Goal: Information Seeking & Learning: Find specific page/section

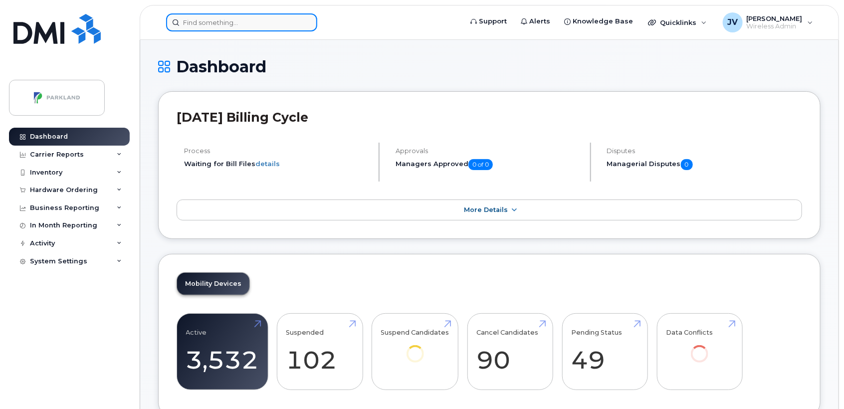
click at [197, 22] on input at bounding box center [241, 22] width 151 height 18
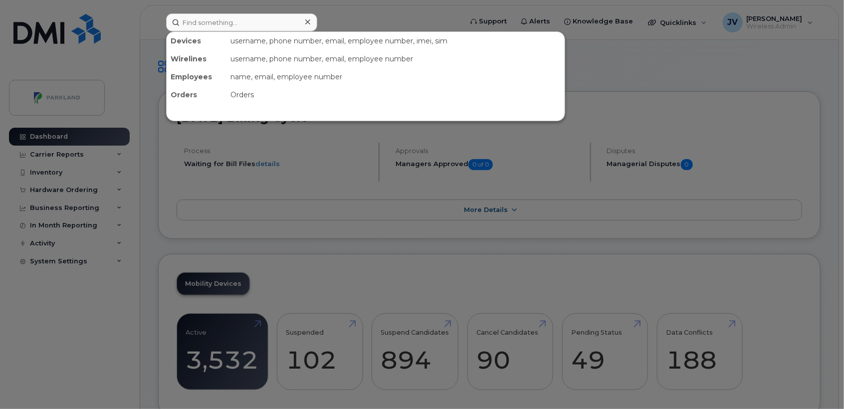
click at [370, 20] on div at bounding box center [422, 204] width 844 height 409
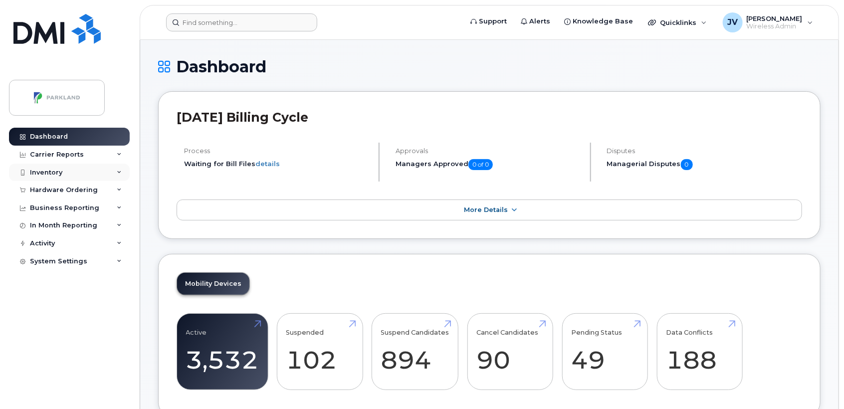
click at [34, 171] on div "Inventory" at bounding box center [46, 173] width 32 height 8
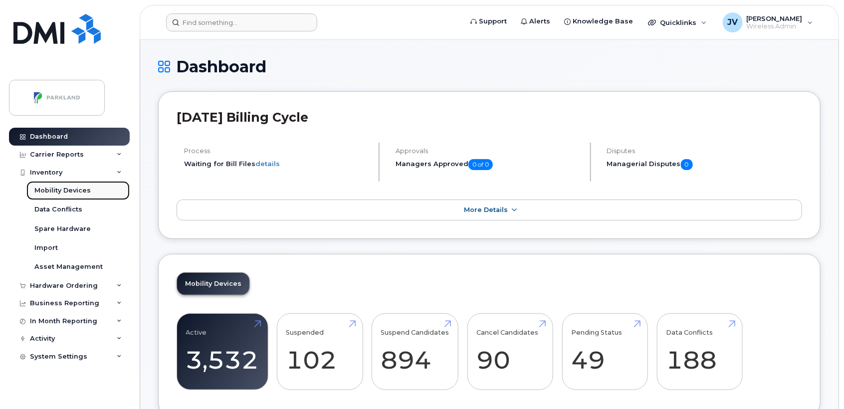
click at [60, 192] on div "Mobility Devices" at bounding box center [62, 190] width 56 height 9
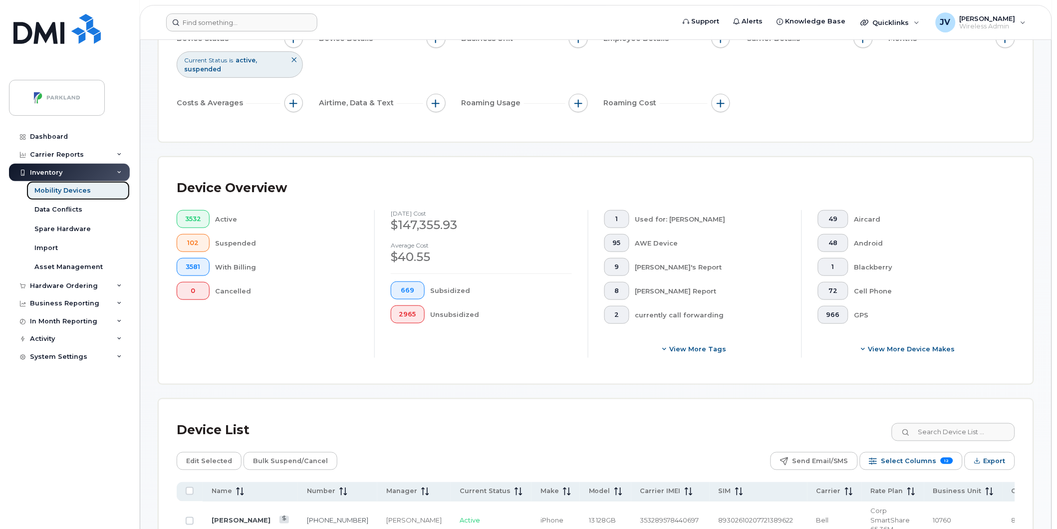
scroll to position [111, 0]
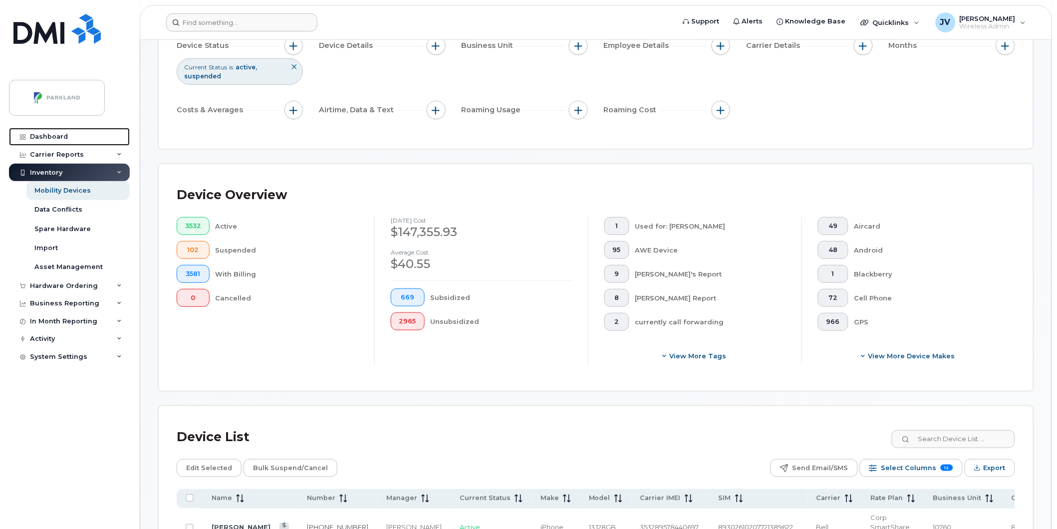
drag, startPoint x: 43, startPoint y: 136, endPoint x: 236, endPoint y: 147, distance: 193.4
click at [43, 136] on div "Dashboard" at bounding box center [49, 137] width 38 height 8
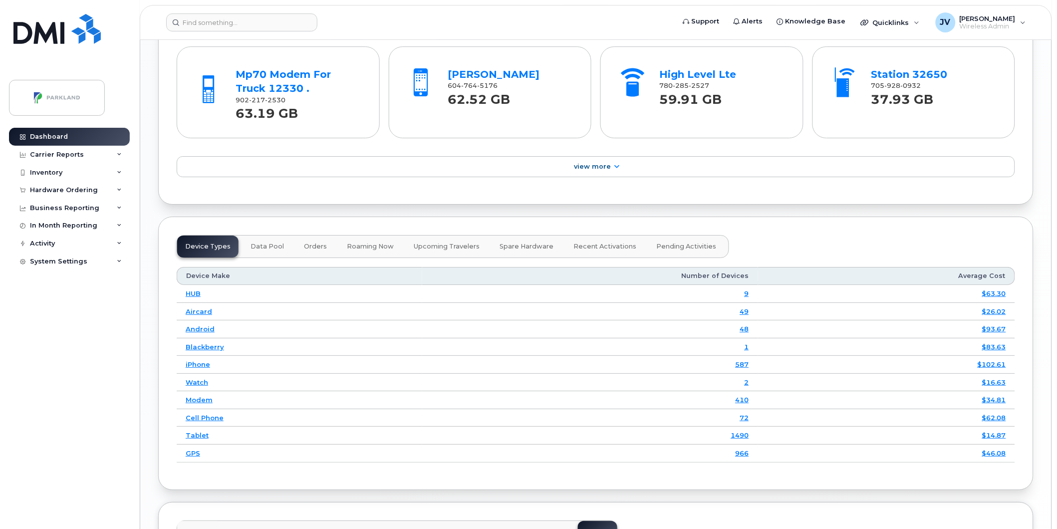
scroll to position [1026, 0]
drag, startPoint x: 196, startPoint y: 436, endPoint x: 215, endPoint y: 436, distance: 18.5
click at [196, 436] on link "Tablet" at bounding box center [197, 434] width 23 height 8
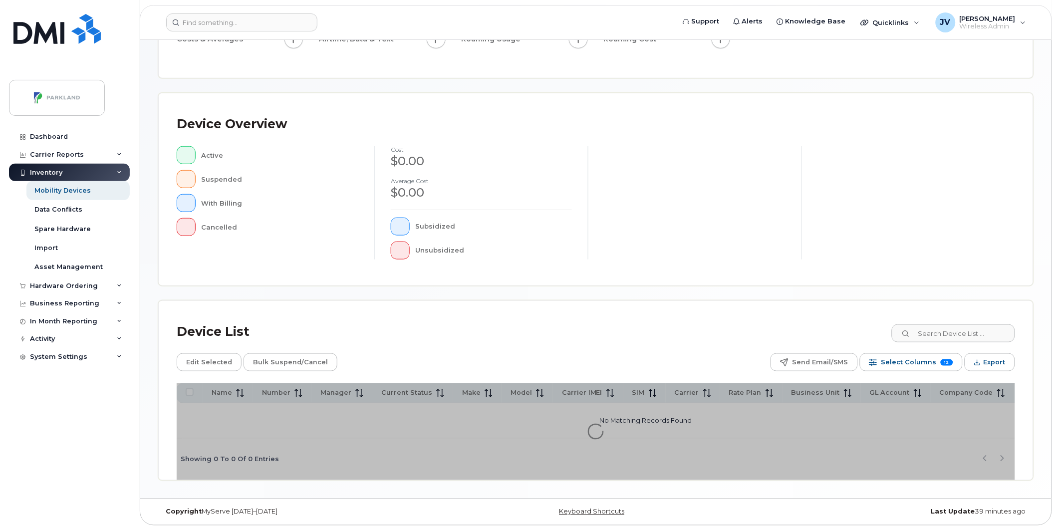
scroll to position [160, 0]
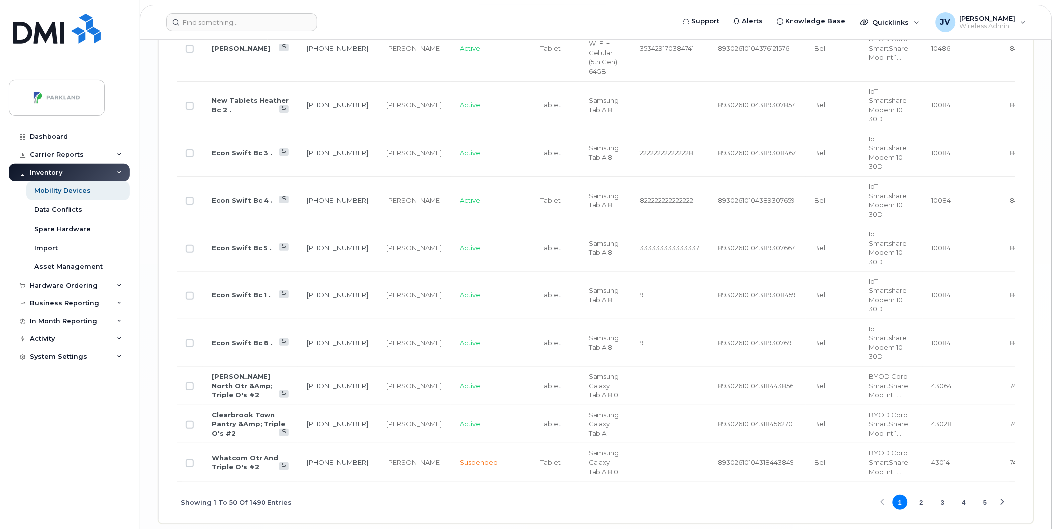
scroll to position [2412, 0]
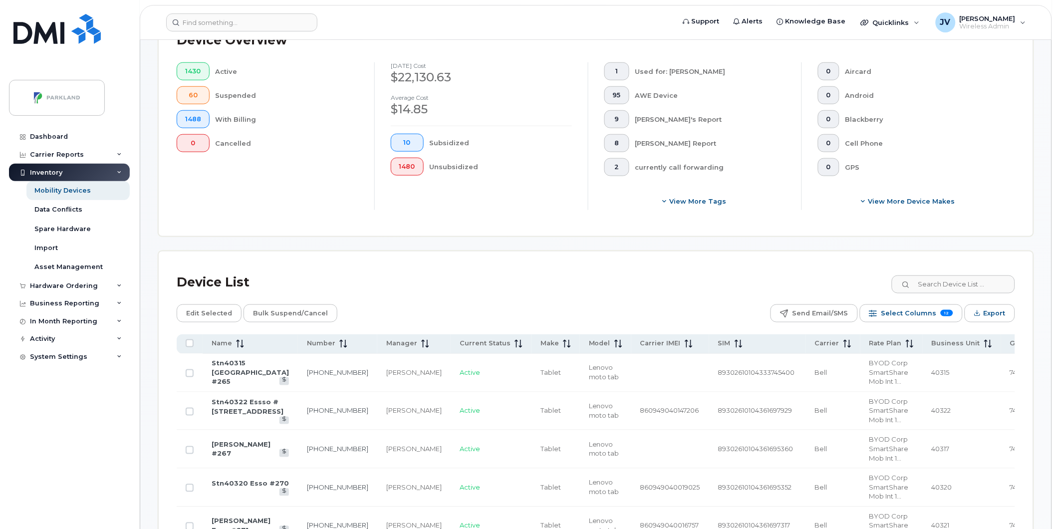
scroll to position [280, 0]
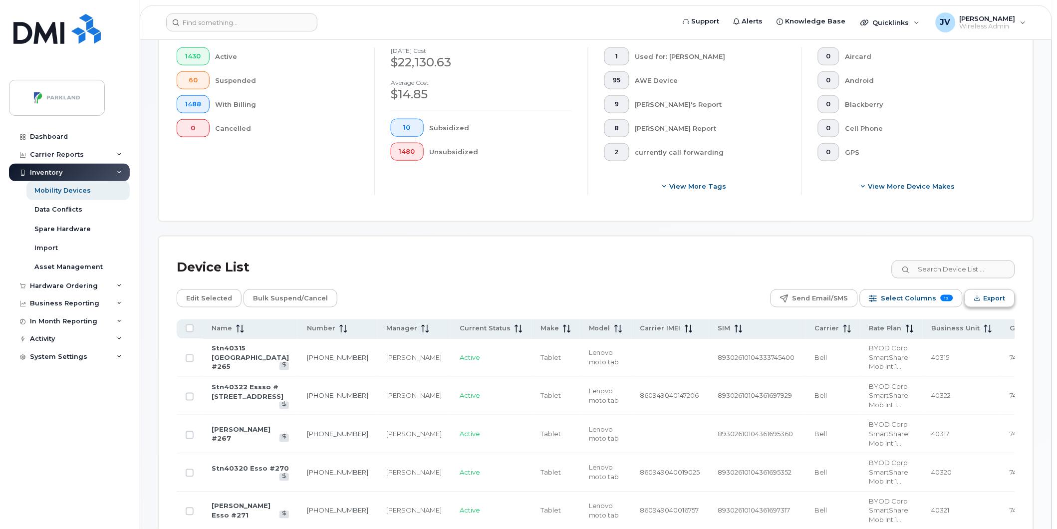
click at [985, 298] on span "Export" at bounding box center [995, 298] width 22 height 15
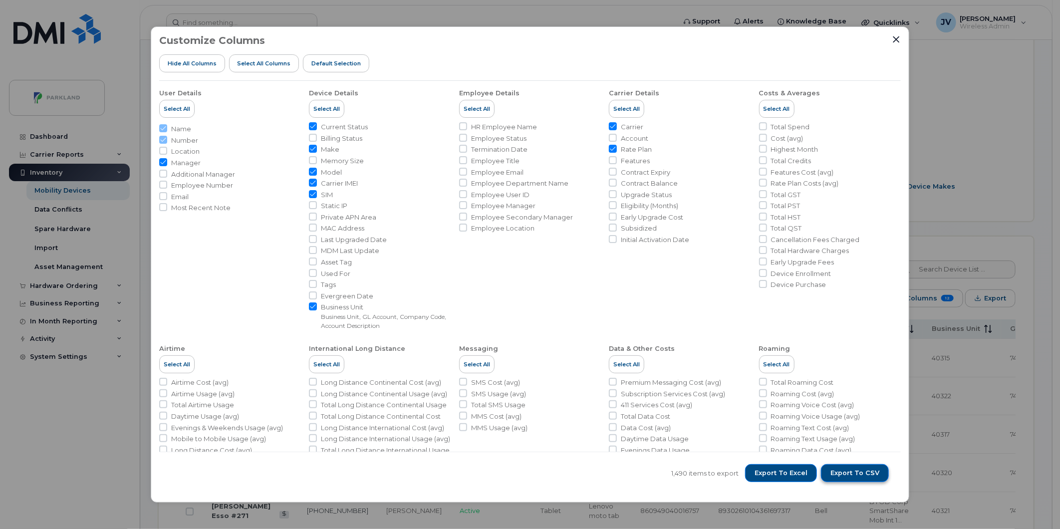
click at [855, 473] on span "Export to CSV" at bounding box center [854, 473] width 49 height 9
drag, startPoint x: 946, startPoint y: 385, endPoint x: 922, endPoint y: 382, distance: 23.7
click at [946, 385] on div "Customize Columns Hide All Columns Select all Columns Default Selection User De…" at bounding box center [530, 264] width 1060 height 529
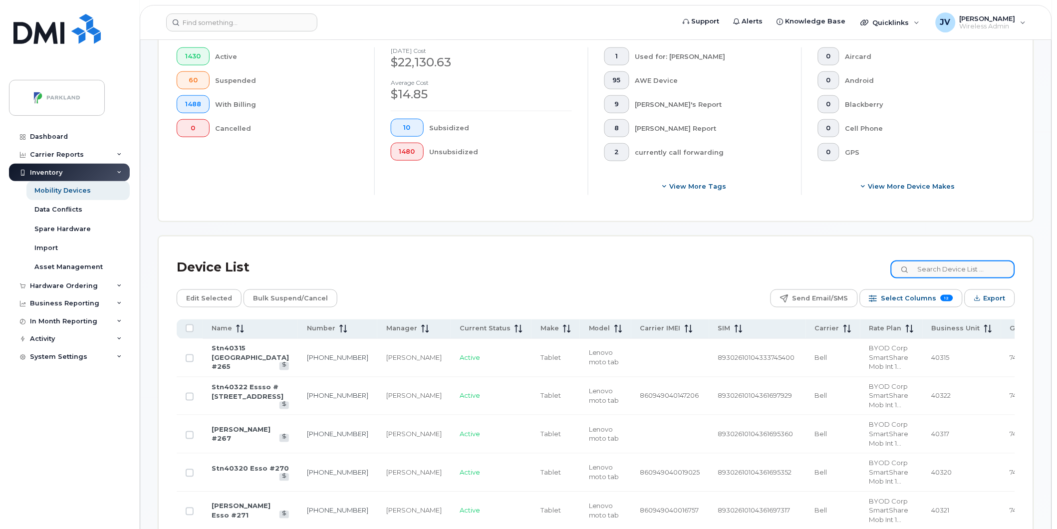
click at [944, 268] on input at bounding box center [953, 269] width 124 height 18
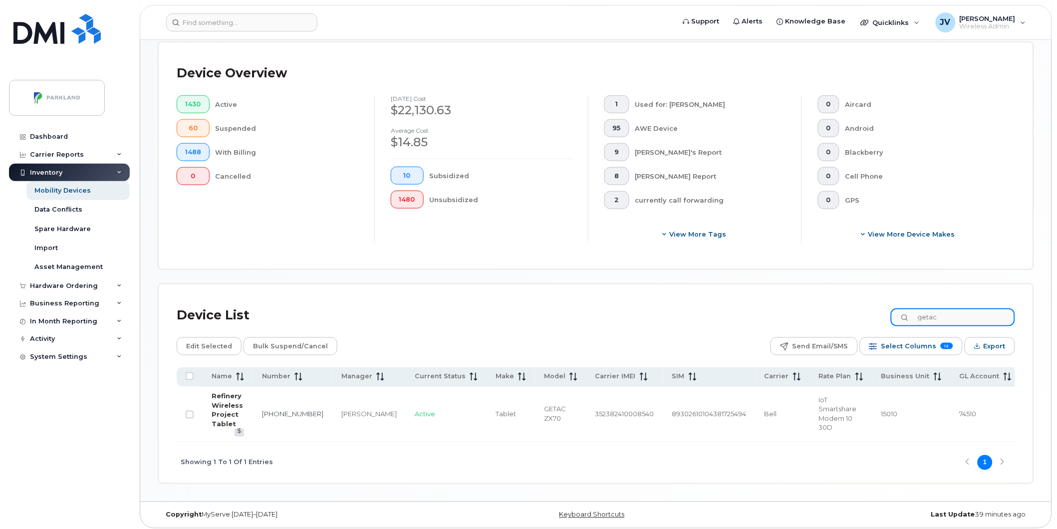
type input "getac"
click at [225, 402] on link "Refinery Wireless Project Tablet" at bounding box center [227, 410] width 31 height 36
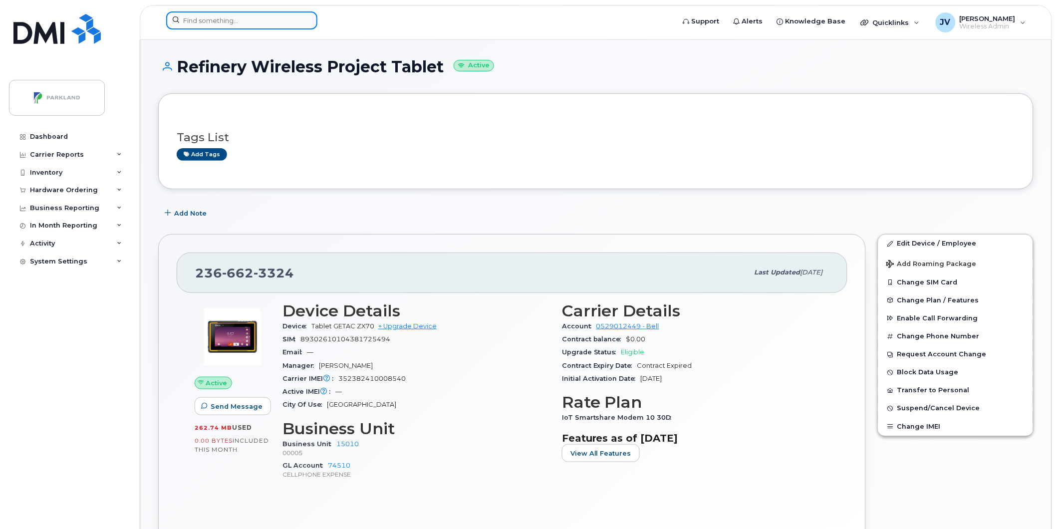
click at [202, 21] on input at bounding box center [241, 20] width 151 height 18
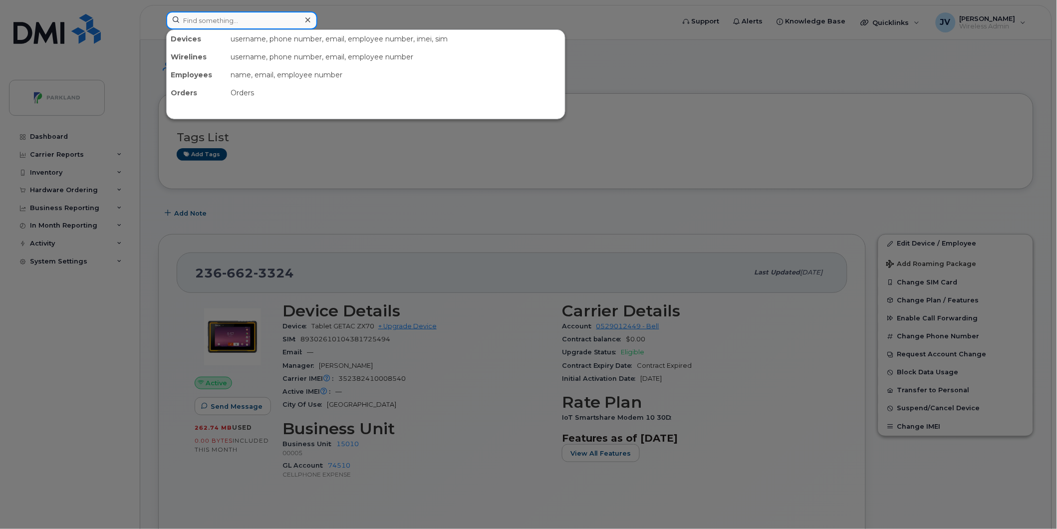
click at [207, 18] on input at bounding box center [241, 20] width 151 height 18
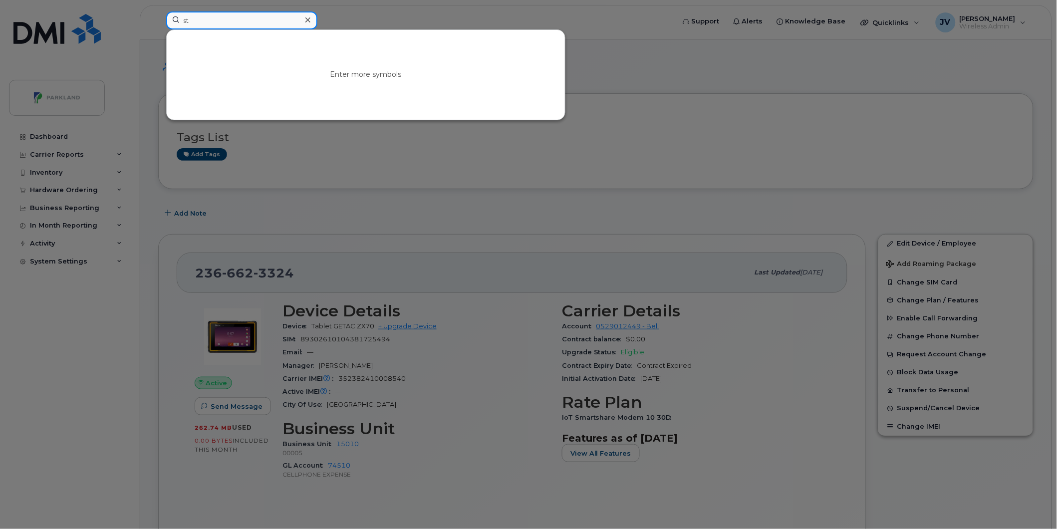
type input "s"
click at [194, 19] on input at bounding box center [241, 20] width 151 height 18
click at [243, 21] on input "0529012449" at bounding box center [241, 20] width 151 height 18
click at [280, 168] on div at bounding box center [528, 264] width 1057 height 529
click at [241, 22] on input "0529012449" at bounding box center [241, 20] width 151 height 18
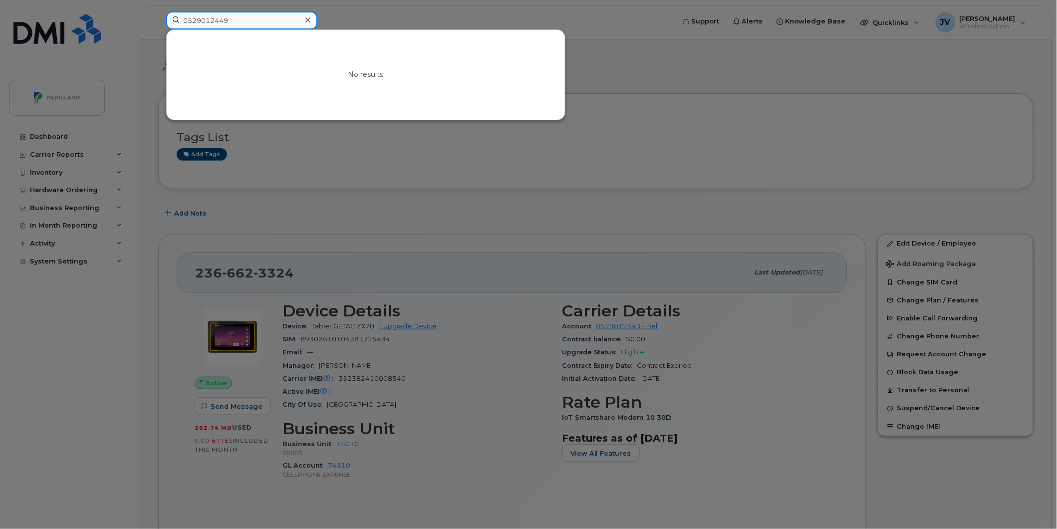
click at [238, 20] on input "0529012449" at bounding box center [241, 20] width 151 height 18
drag, startPoint x: 238, startPoint y: 20, endPoint x: 67, endPoint y: 25, distance: 170.7
click at [158, 25] on div "0529012449 No results" at bounding box center [417, 22] width 518 height 22
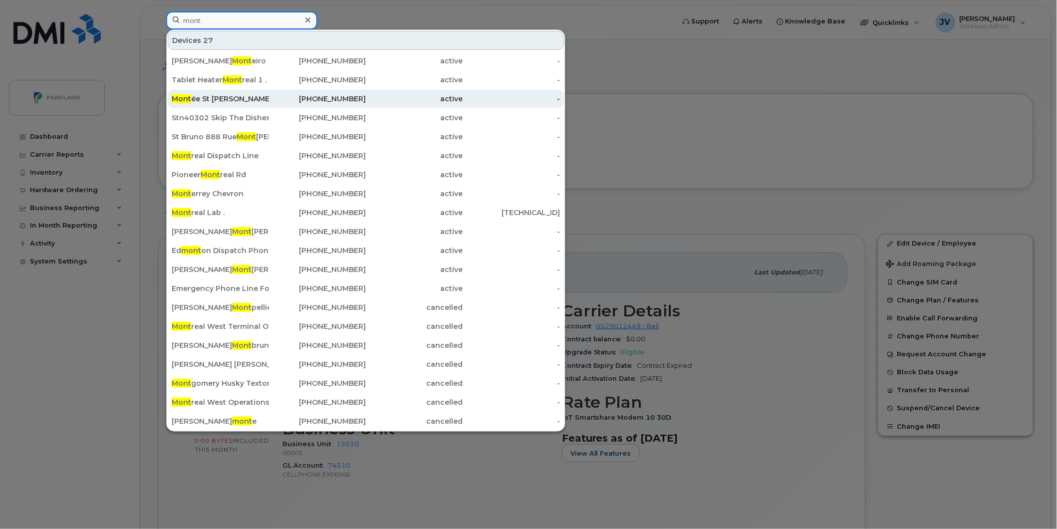
type input "mont"
click at [198, 96] on div "Mont ée St Hubert" at bounding box center [220, 99] width 97 height 10
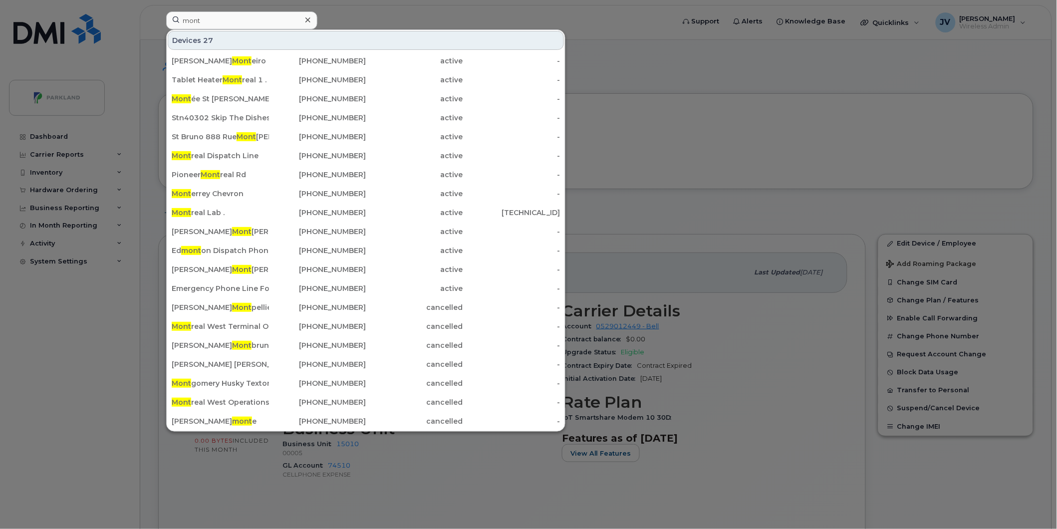
click at [721, 160] on div at bounding box center [528, 264] width 1057 height 529
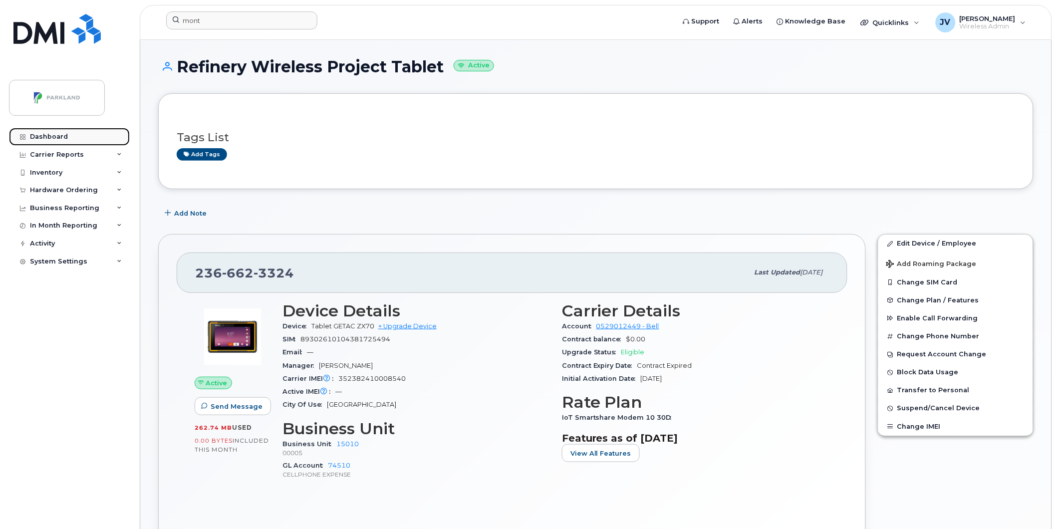
click at [42, 140] on div "Dashboard" at bounding box center [49, 137] width 38 height 8
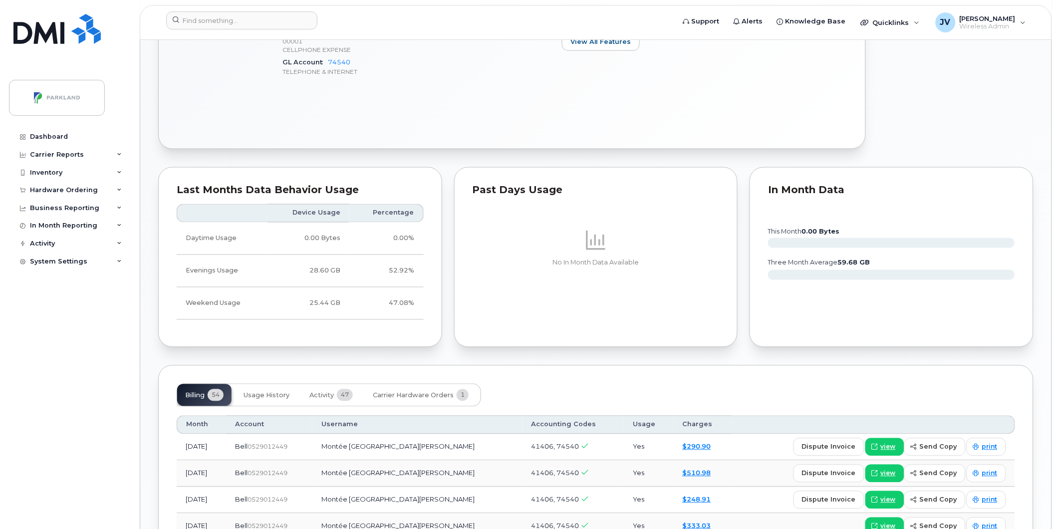
scroll to position [517, 0]
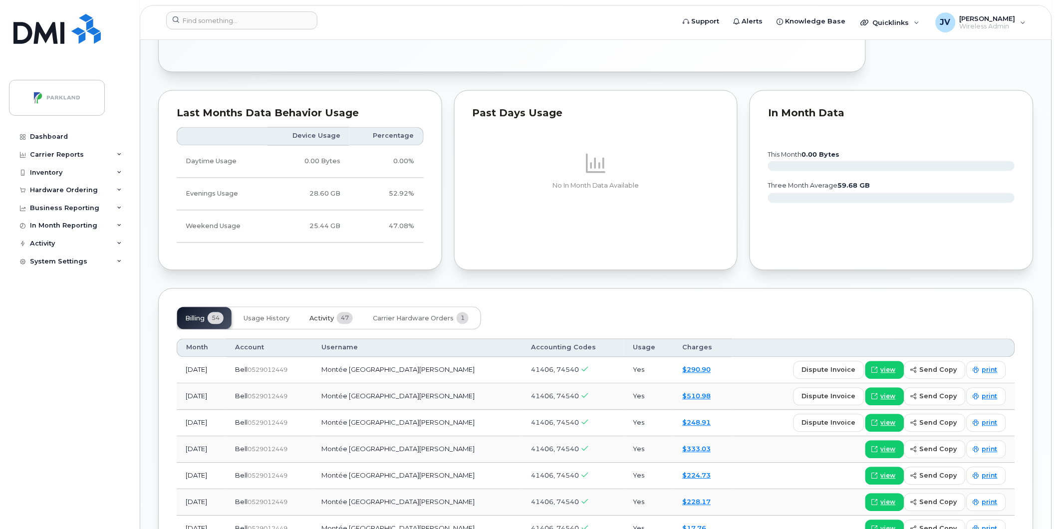
click at [330, 321] on span "Activity" at bounding box center [321, 319] width 24 height 8
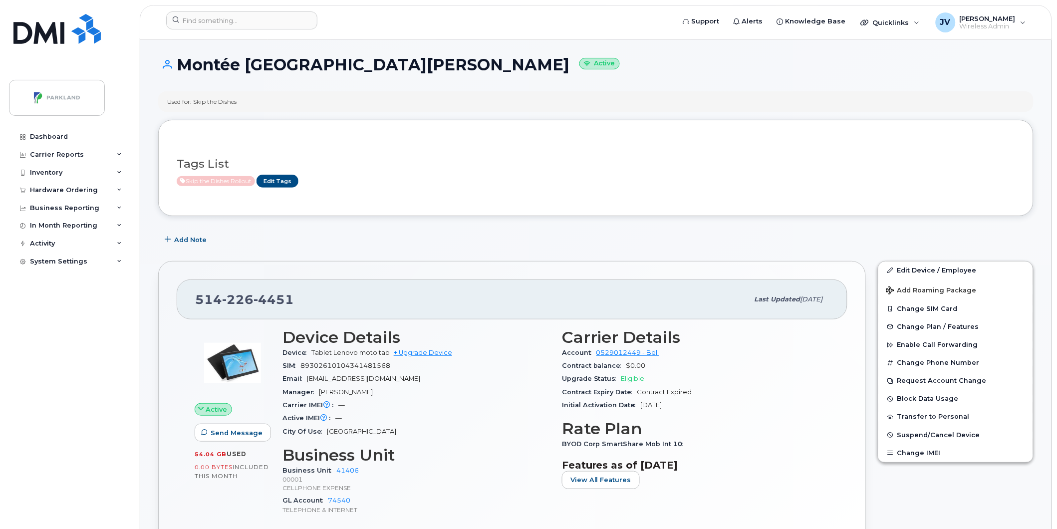
scroll to position [0, 0]
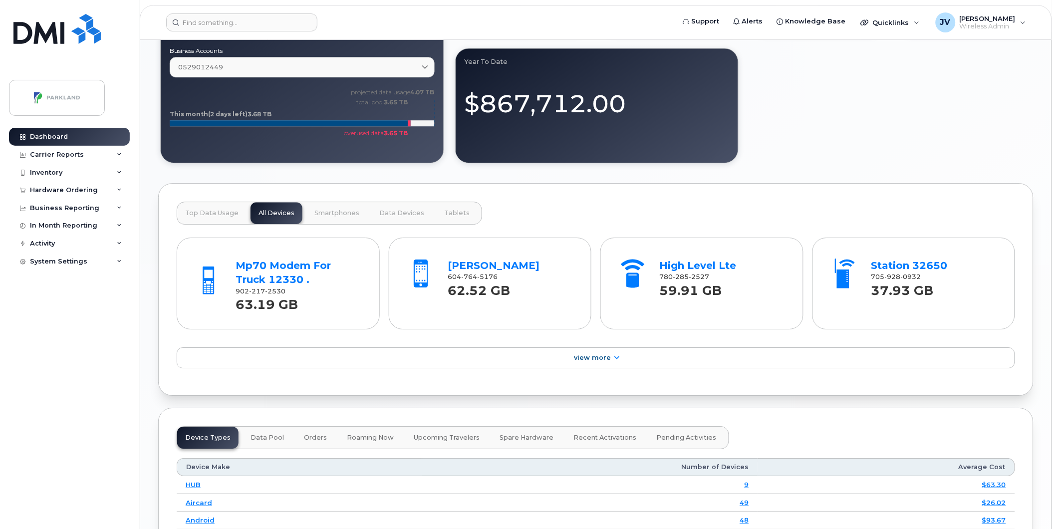
scroll to position [887, 0]
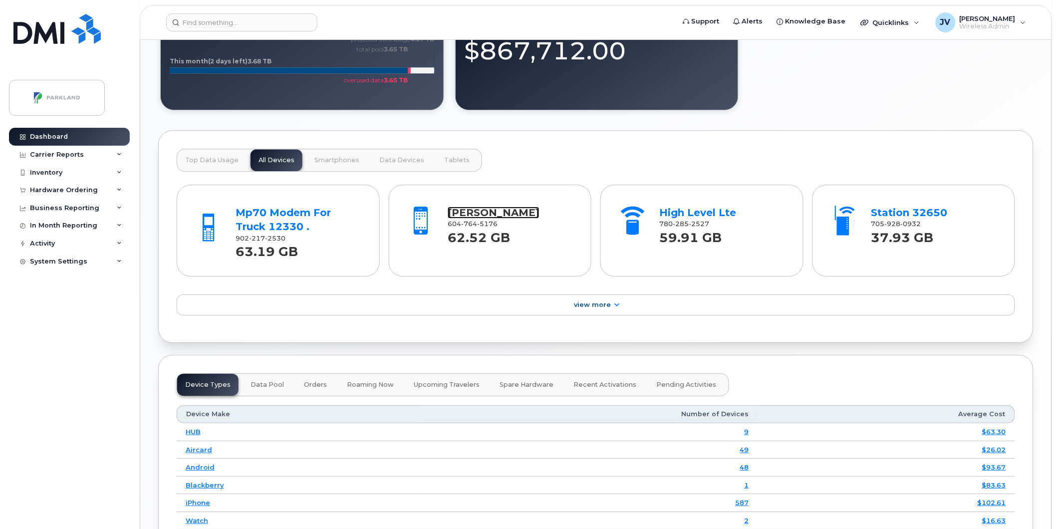
click at [485, 216] on link "[PERSON_NAME]" at bounding box center [494, 213] width 92 height 12
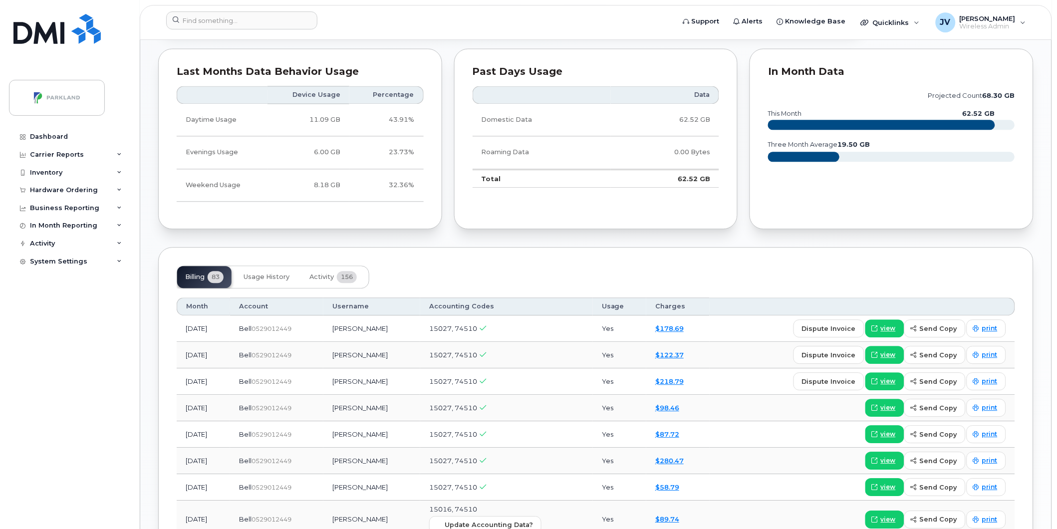
scroll to position [665, 0]
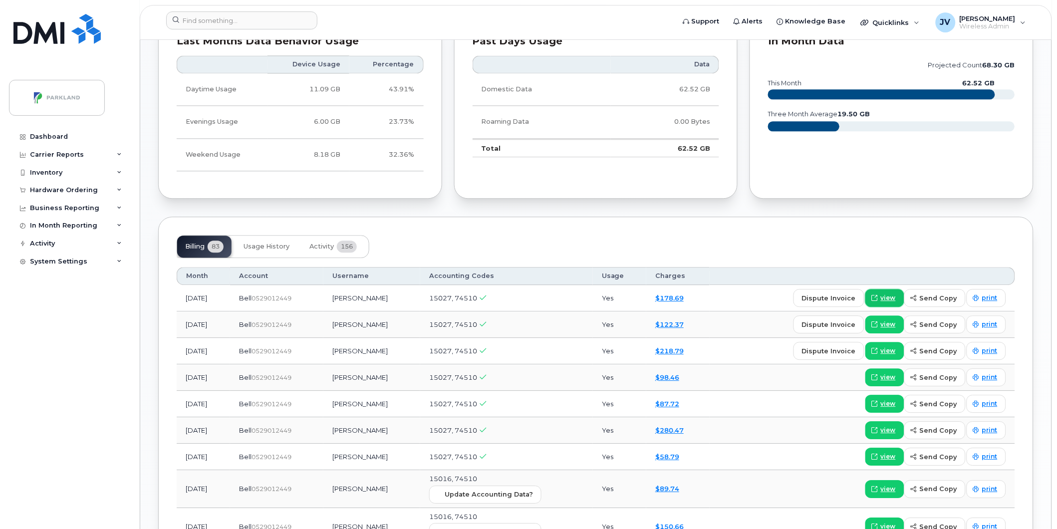
click at [886, 297] on span "view" at bounding box center [888, 297] width 15 height 9
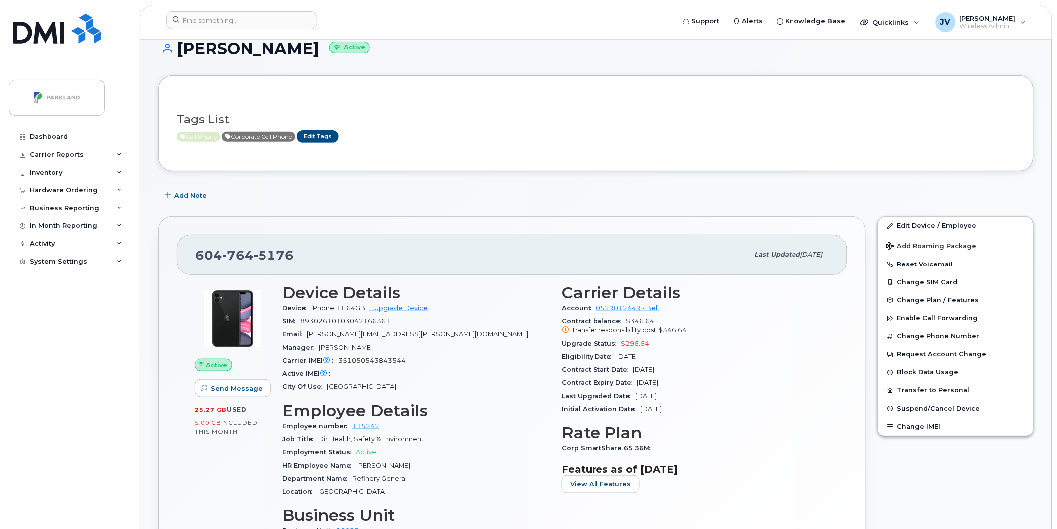
scroll to position [0, 0]
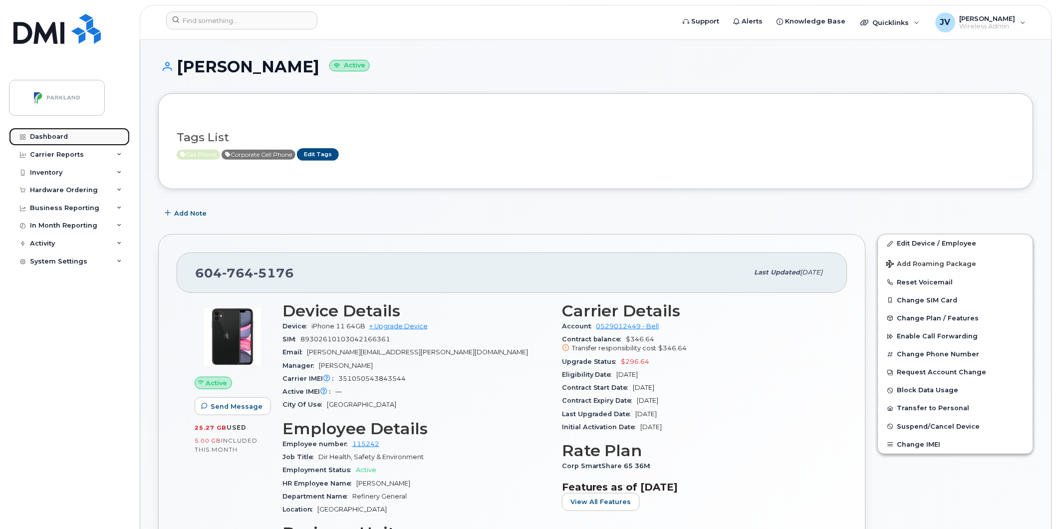
click at [52, 134] on div "Dashboard" at bounding box center [49, 137] width 38 height 8
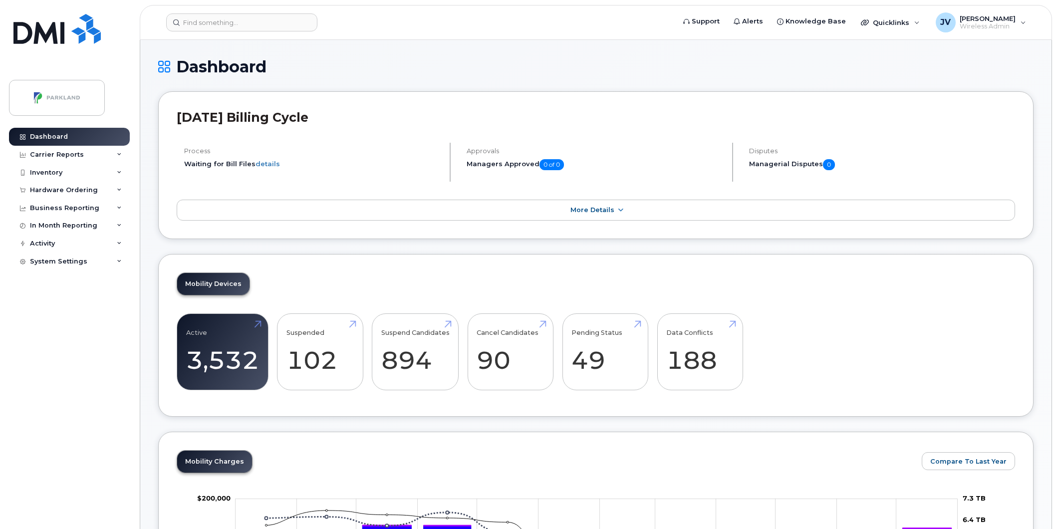
scroll to position [887, 0]
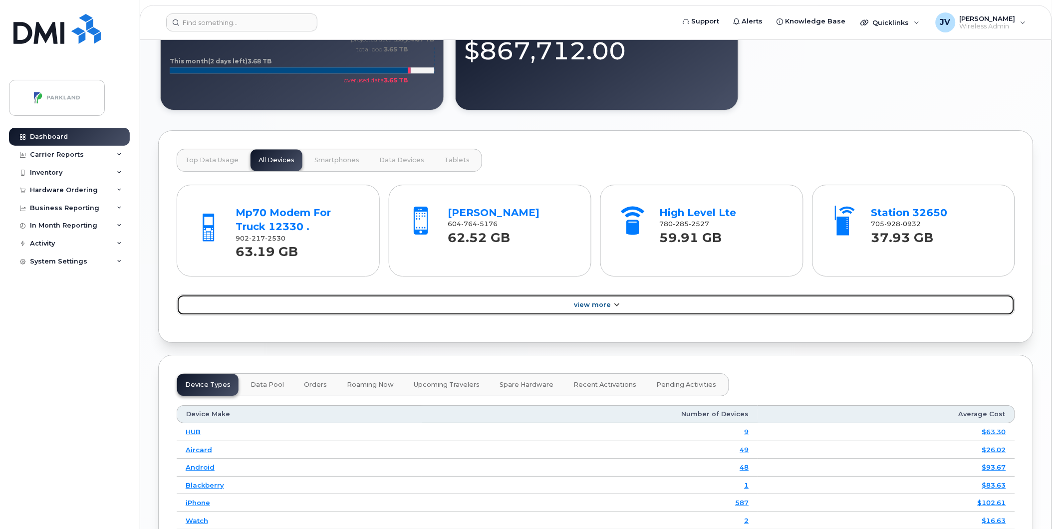
click at [608, 305] on span "View More" at bounding box center [592, 304] width 37 height 7
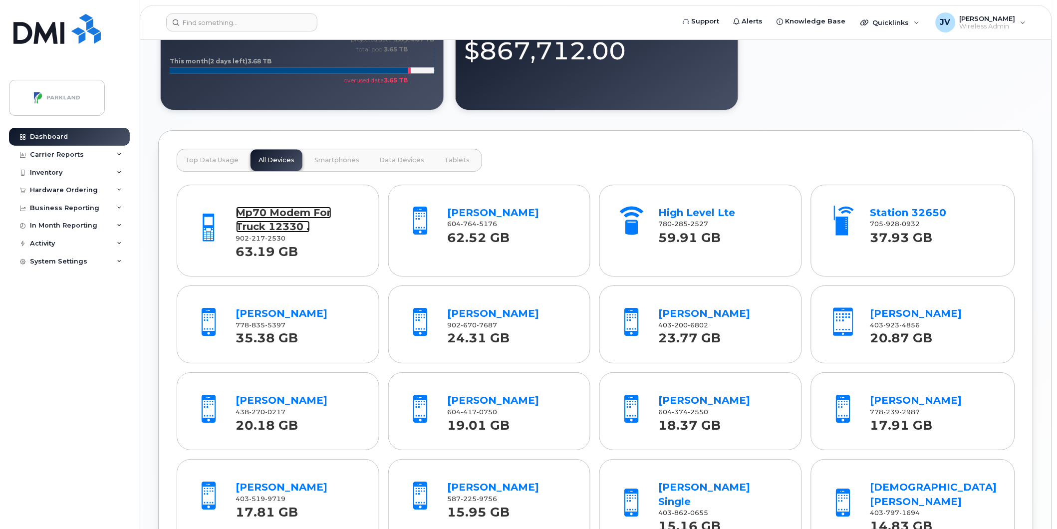
click at [280, 211] on link "Mp70 Modem For Truck 12330 ." at bounding box center [283, 220] width 95 height 26
